Goal: Task Accomplishment & Management: Complete application form

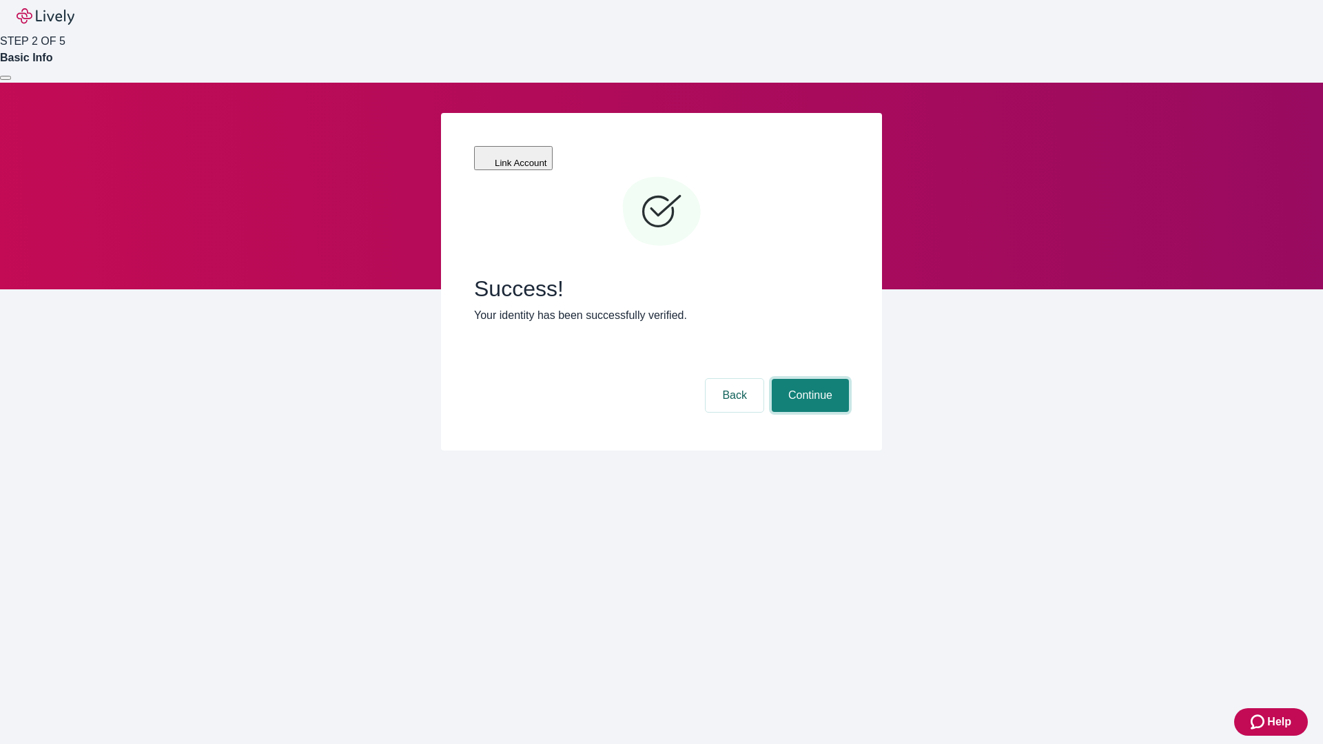
click at [808, 379] on button "Continue" at bounding box center [809, 395] width 77 height 33
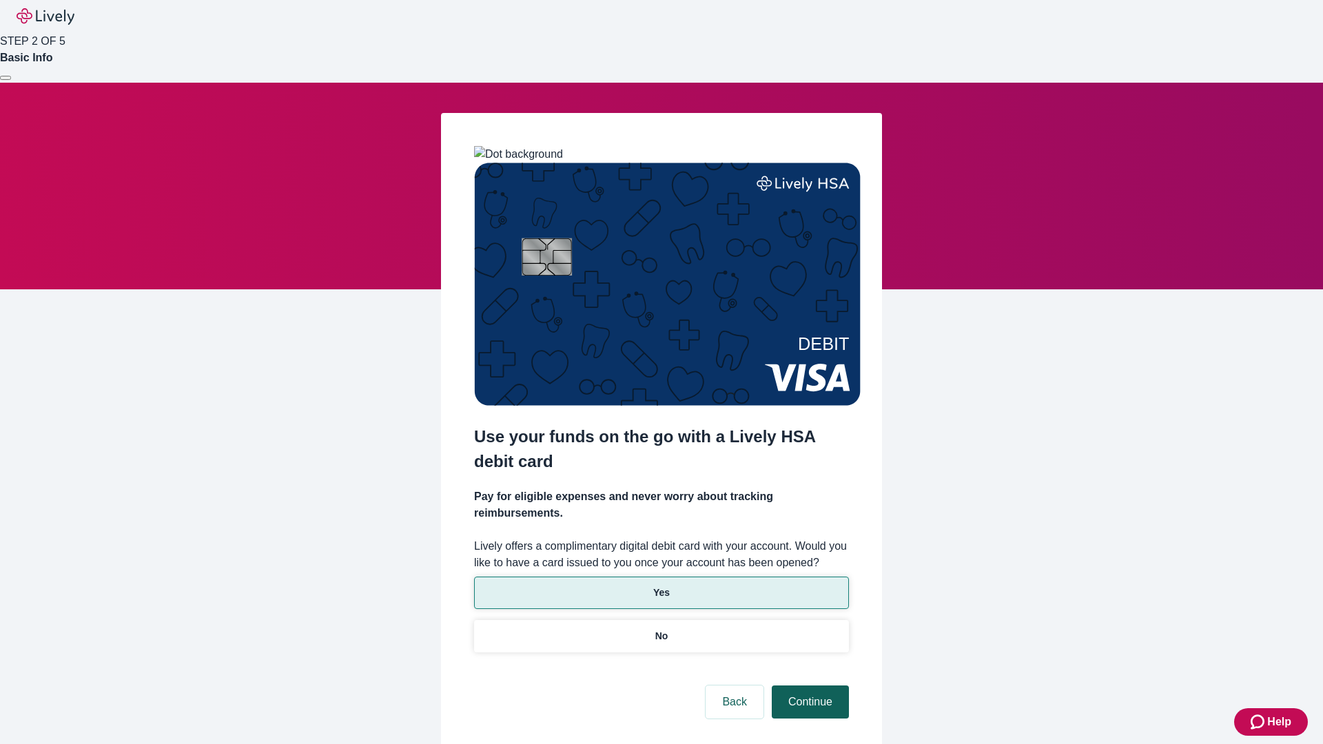
click at [661, 586] on p "Yes" at bounding box center [661, 593] width 17 height 14
click at [808, 685] on button "Continue" at bounding box center [809, 701] width 77 height 33
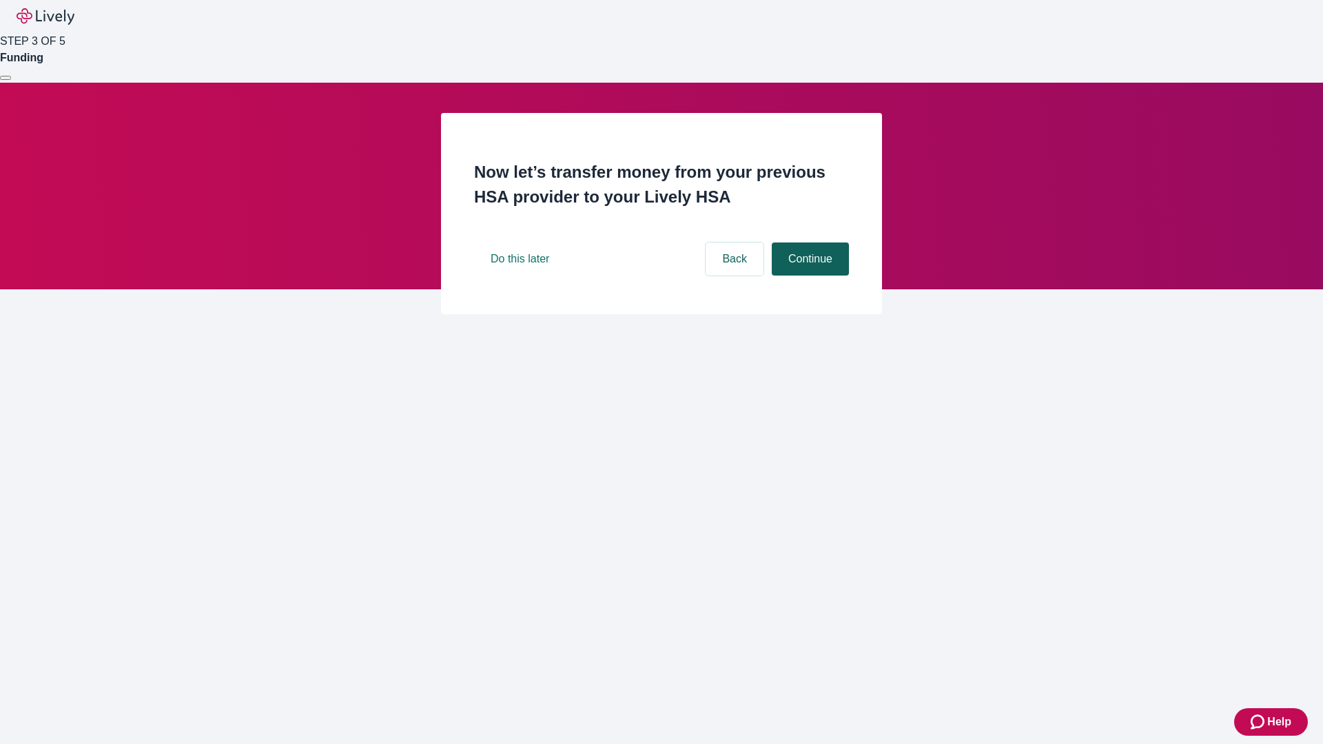
click at [808, 276] on button "Continue" at bounding box center [809, 258] width 77 height 33
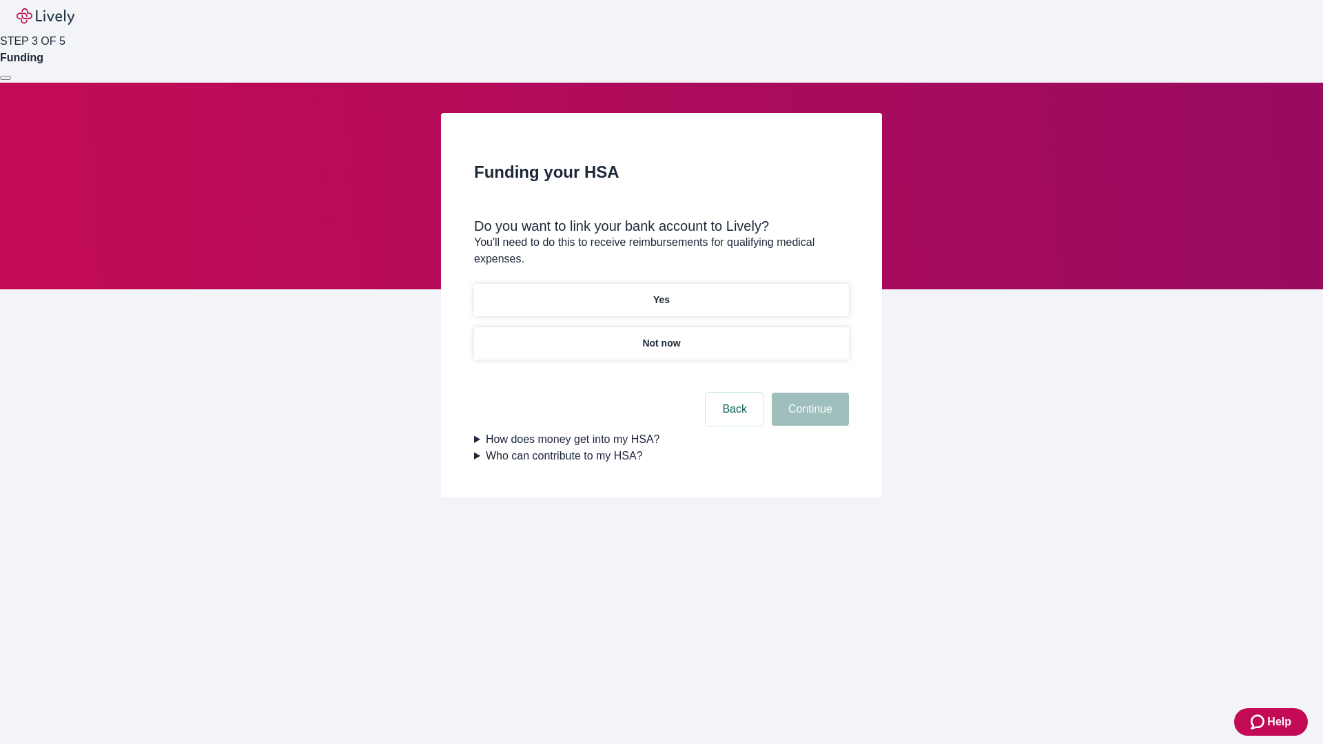
click at [661, 293] on p "Yes" at bounding box center [661, 300] width 17 height 14
click at [808, 393] on button "Continue" at bounding box center [809, 409] width 77 height 33
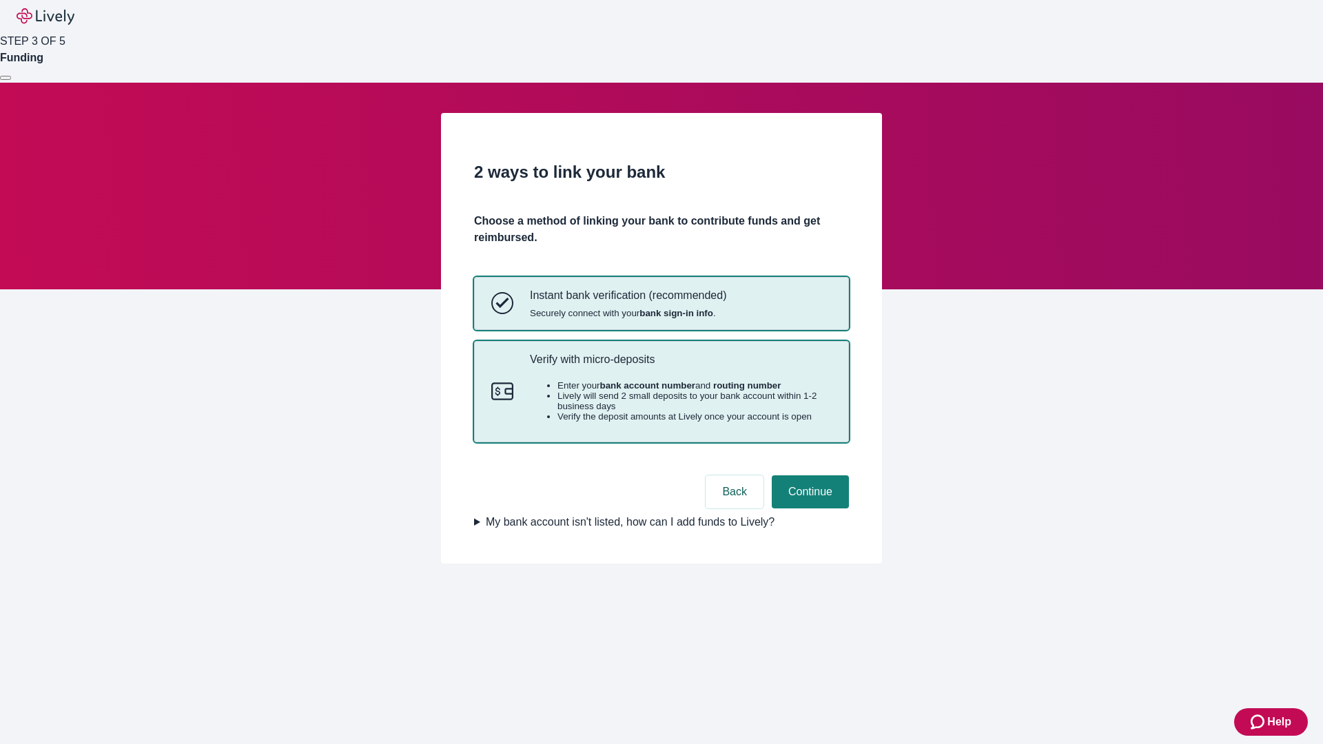
click at [680, 366] on p "Verify with micro-deposits" at bounding box center [681, 359] width 302 height 13
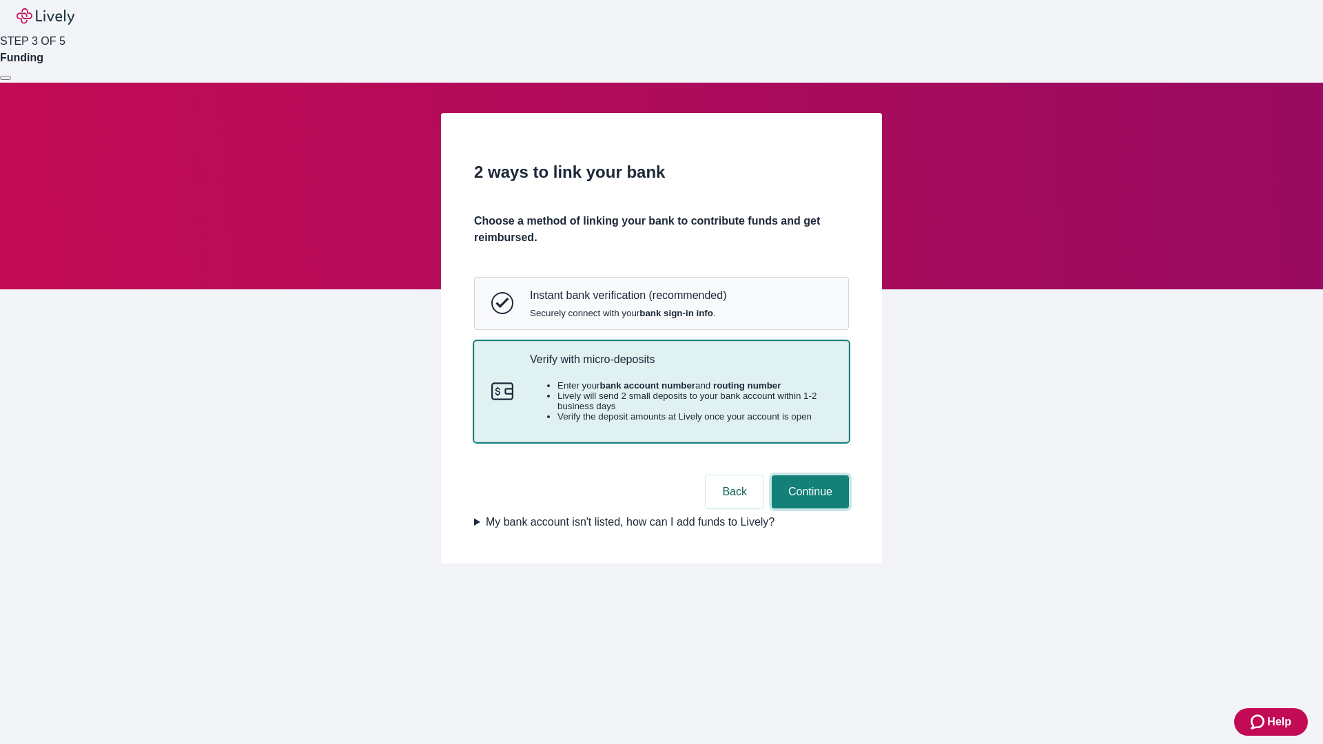
click at [808, 508] on button "Continue" at bounding box center [809, 491] width 77 height 33
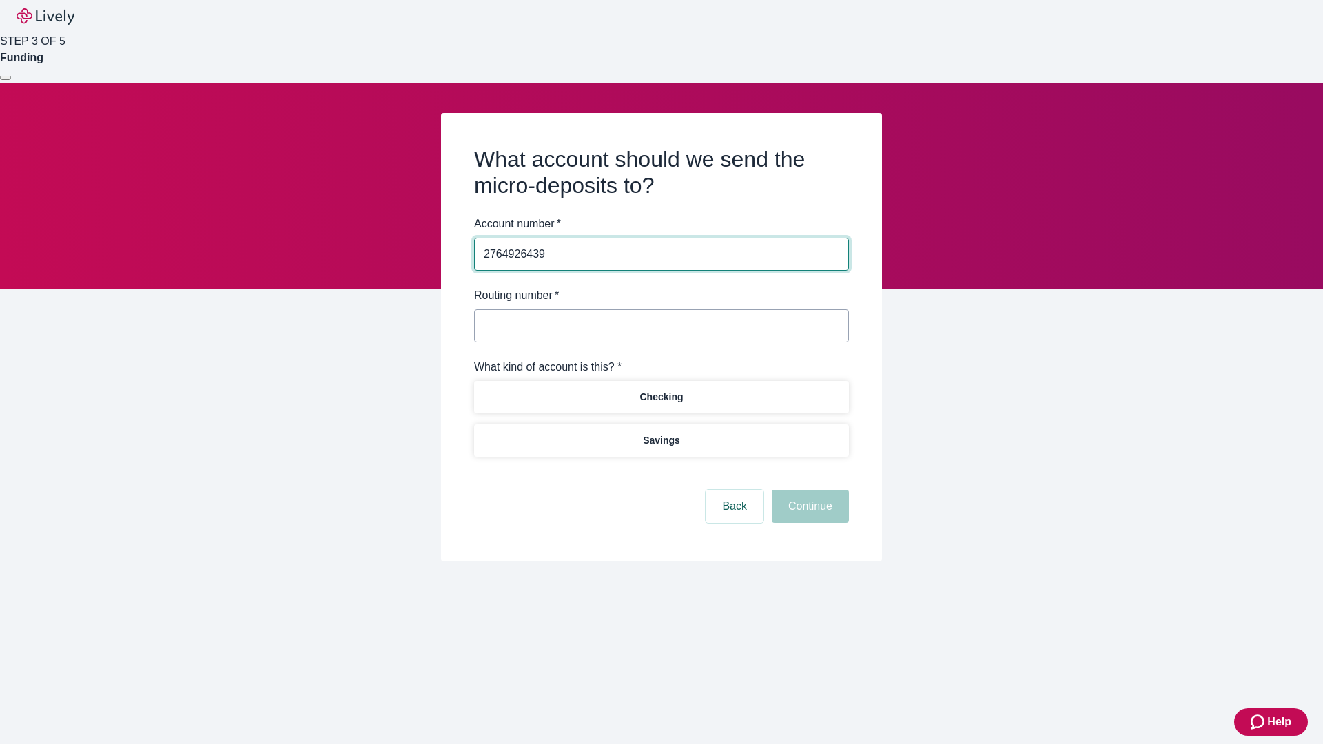
type input "2764926439"
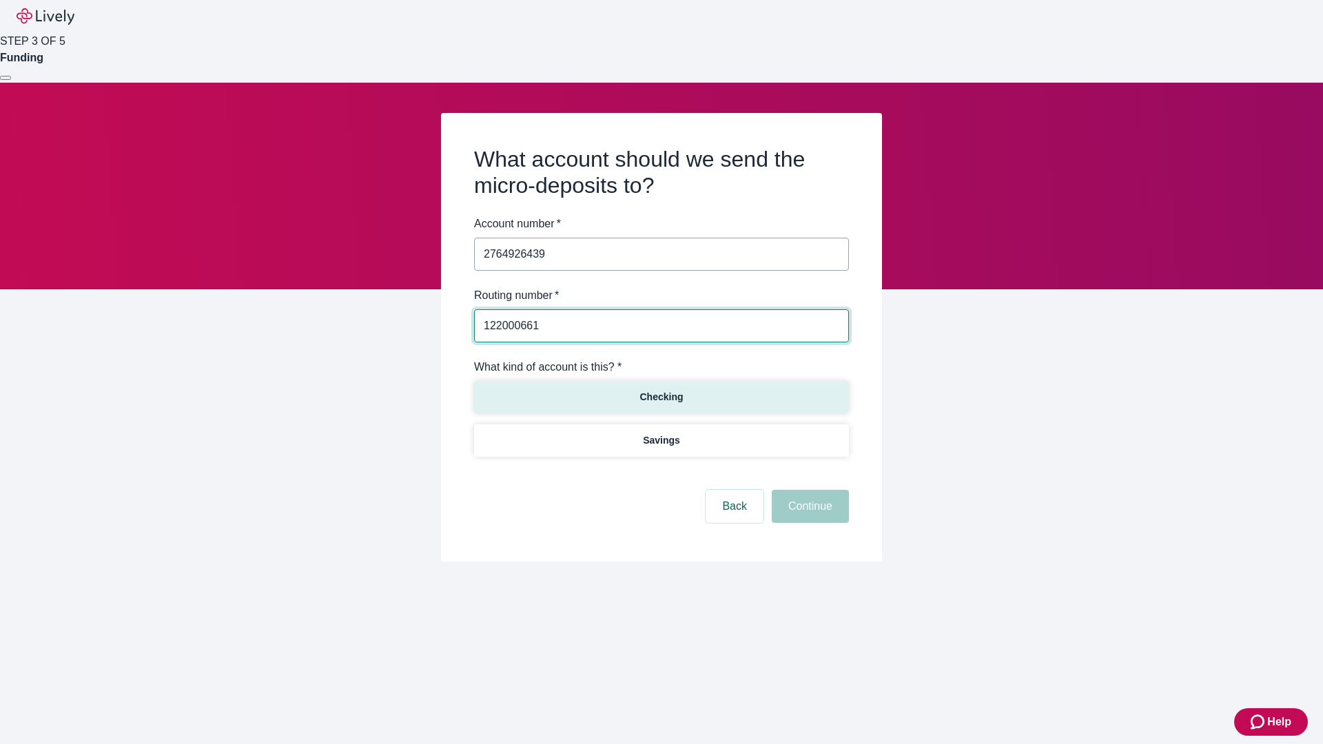
type input "122000661"
click at [661, 396] on p "Checking" at bounding box center [660, 397] width 43 height 14
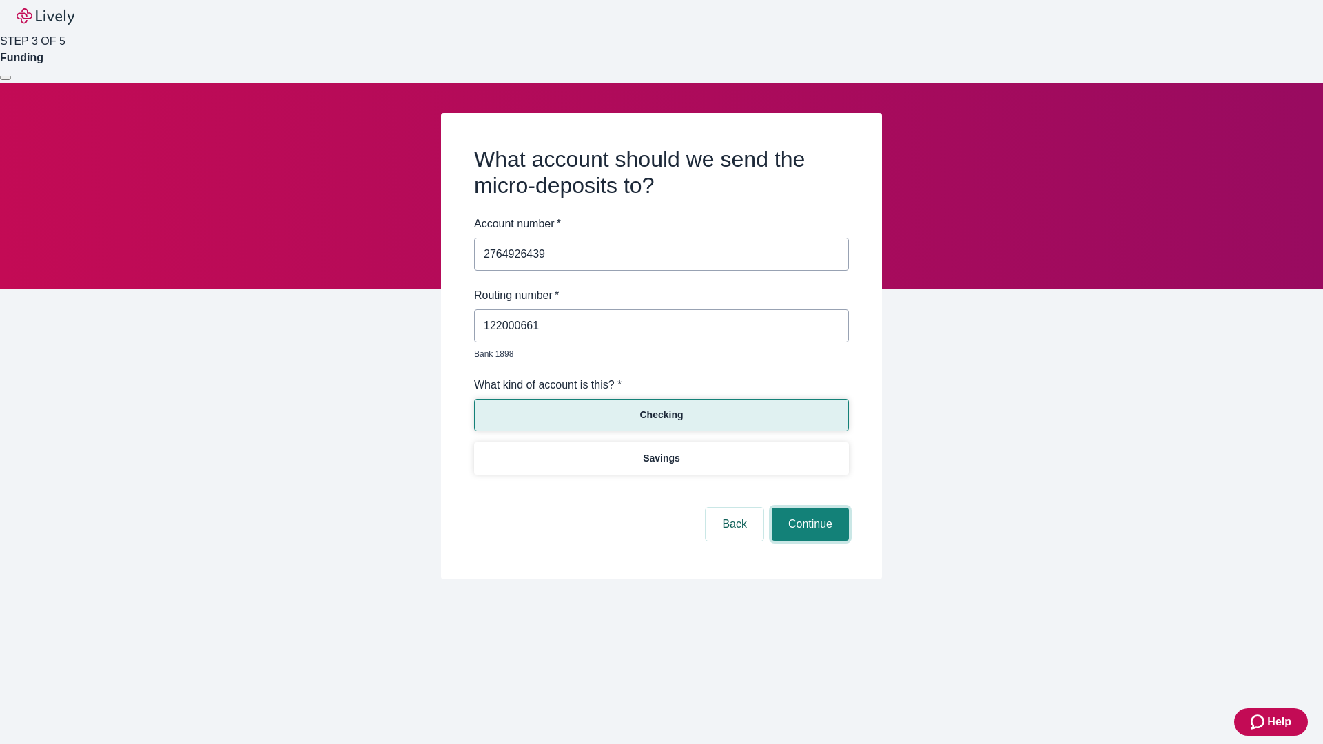
click at [808, 508] on button "Continue" at bounding box center [809, 524] width 77 height 33
